Goal: Contribute content

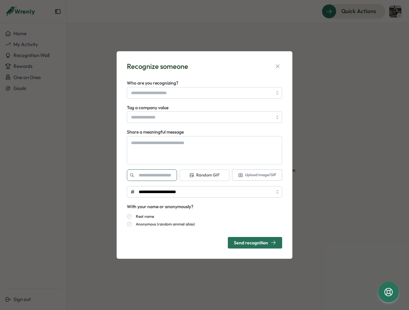
click at [148, 176] on input "text" at bounding box center [152, 175] width 50 height 12
click at [253, 175] on div "Upload image/GIF" at bounding box center [257, 174] width 50 height 11
type textarea "*"
